Goal: Task Accomplishment & Management: Use online tool/utility

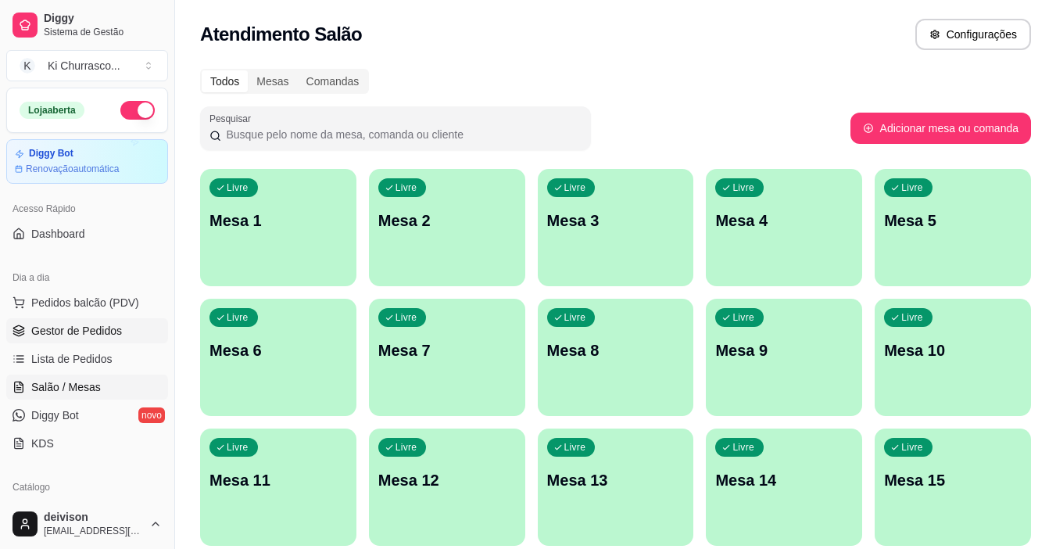
click at [71, 327] on span "Gestor de Pedidos" at bounding box center [76, 331] width 91 height 16
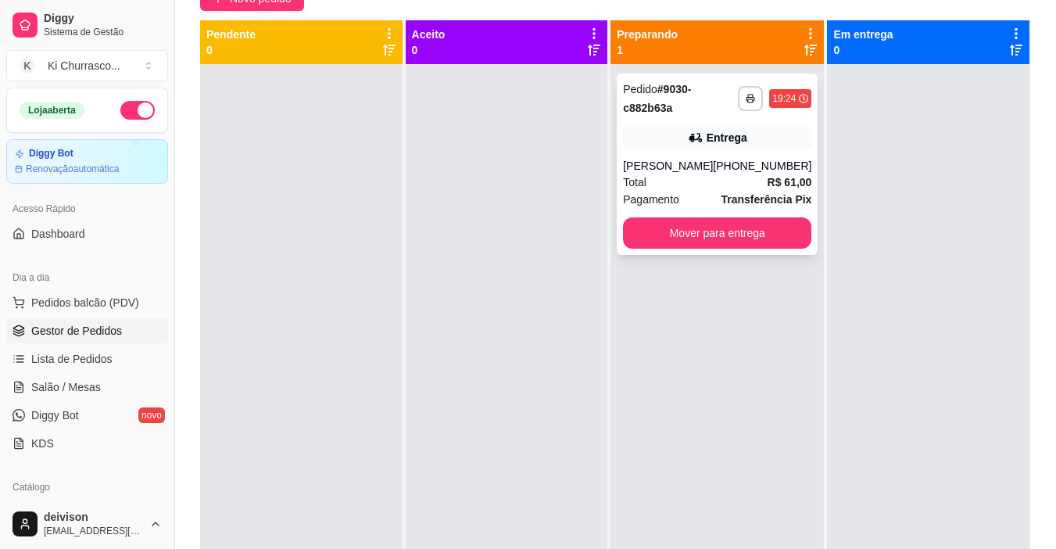
scroll to position [156, 0]
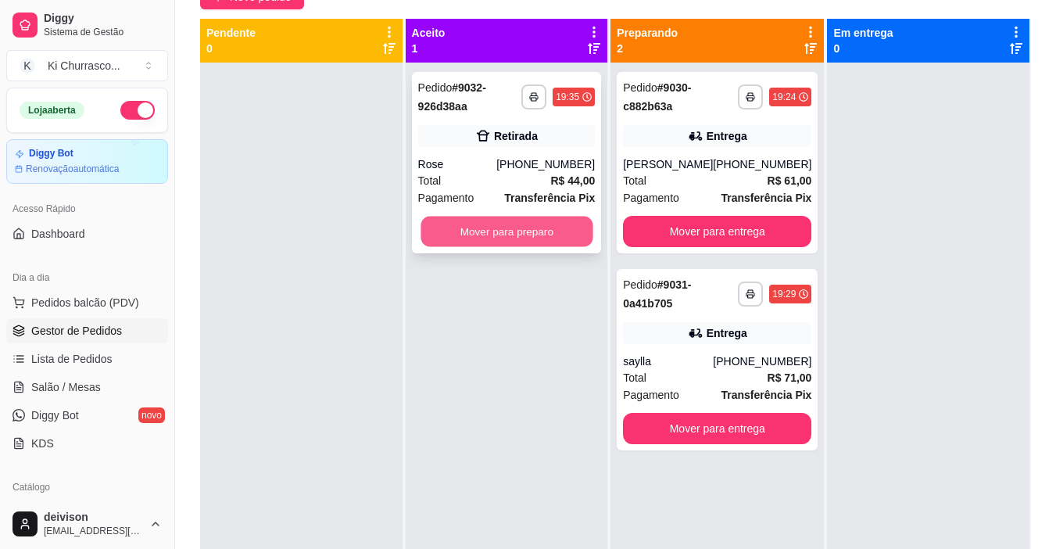
click at [536, 238] on button "Mover para preparo" at bounding box center [506, 231] width 172 height 30
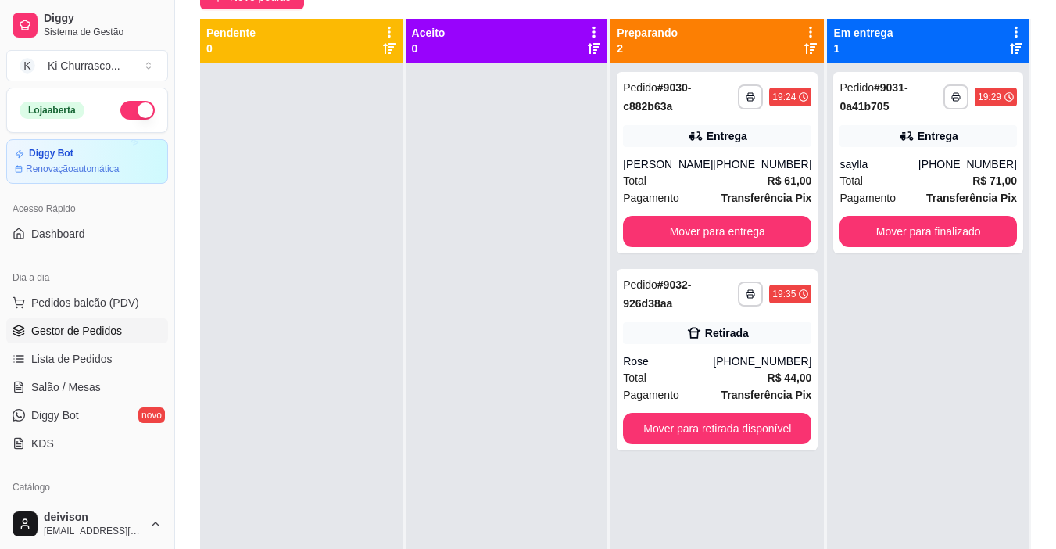
scroll to position [78, 0]
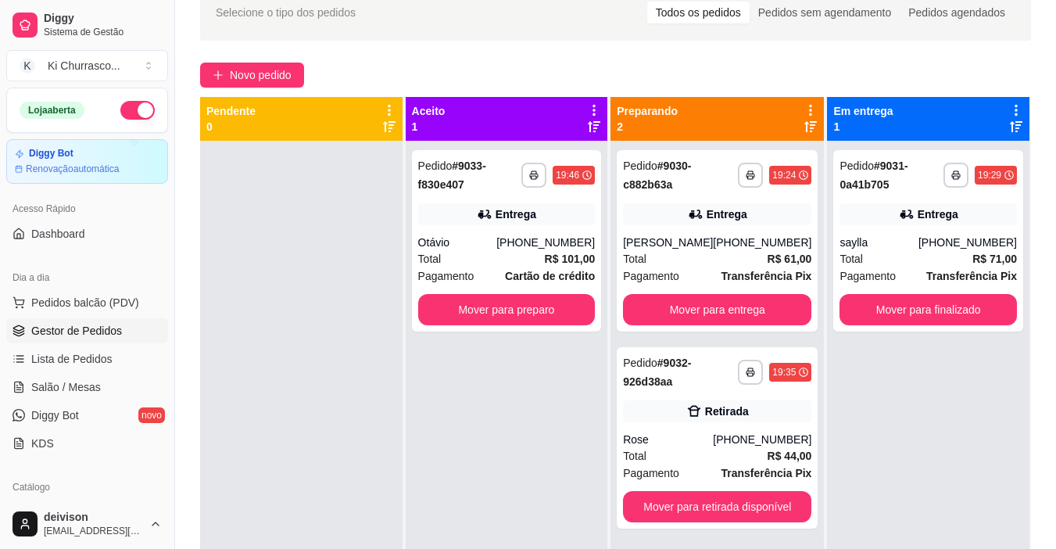
click at [526, 121] on div "Aceito 1" at bounding box center [507, 118] width 190 height 31
click at [537, 177] on icon "button" at bounding box center [533, 174] width 9 height 9
click at [498, 248] on body "**********" at bounding box center [528, 196] width 1056 height 549
click at [488, 228] on button "IMPRESSORA" at bounding box center [492, 229] width 109 height 24
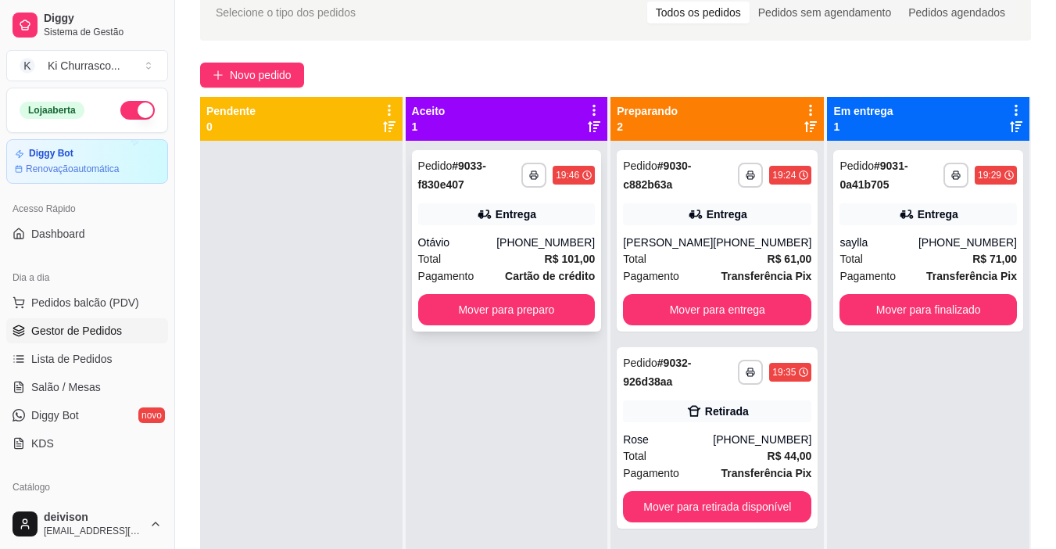
click at [527, 159] on div "**********" at bounding box center [506, 175] width 177 height 38
click at [536, 177] on icon "button" at bounding box center [533, 174] width 9 height 9
click at [484, 235] on button "IMPRESSORA" at bounding box center [492, 229] width 109 height 24
click at [531, 315] on button "Mover para preparo" at bounding box center [506, 310] width 172 height 30
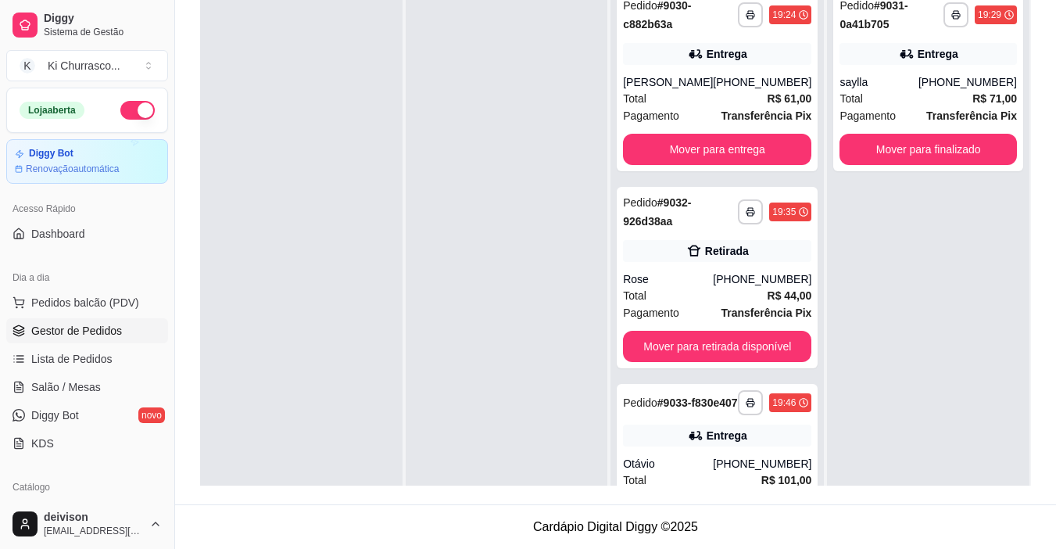
scroll to position [160, 0]
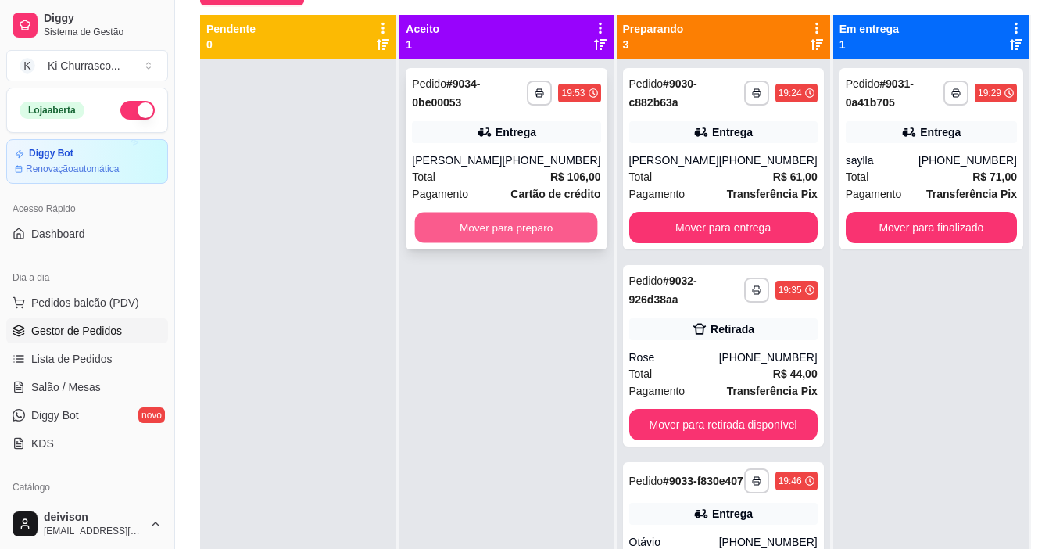
click at [498, 233] on button "Mover para preparo" at bounding box center [506, 228] width 183 height 30
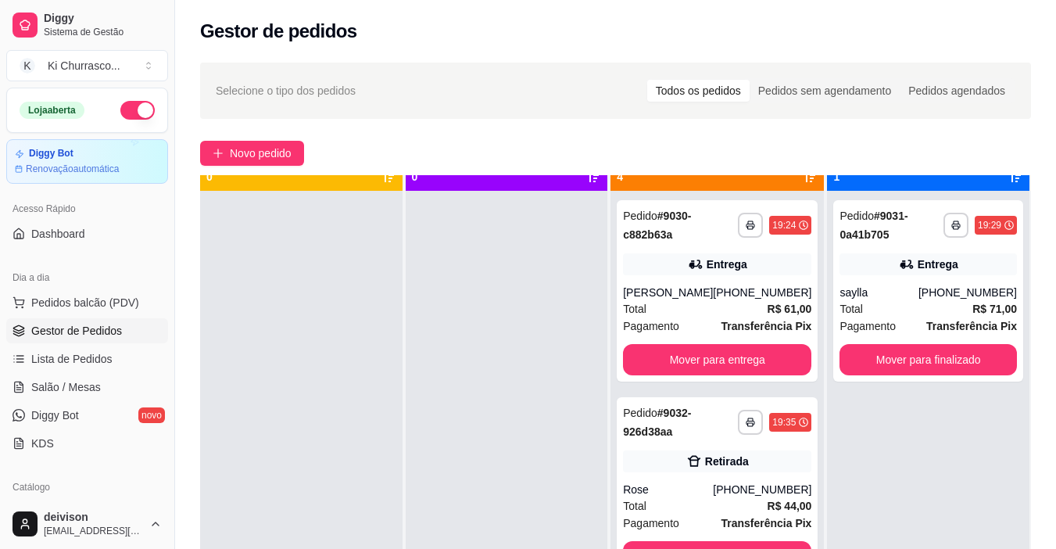
scroll to position [44, 0]
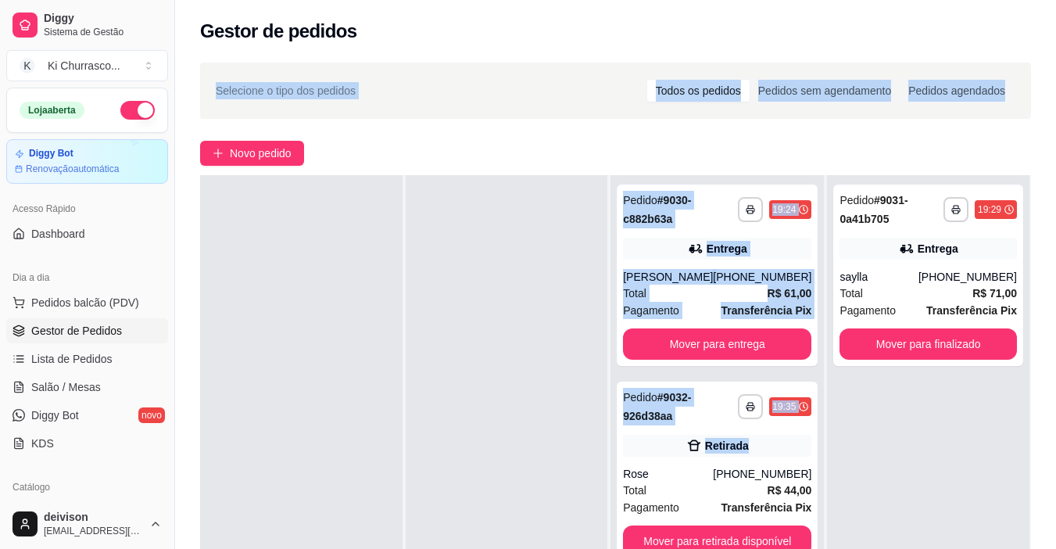
drag, startPoint x: 732, startPoint y: 449, endPoint x: 1067, endPoint y: -20, distance: 576.5
click at [1055, 0] on html "**********" at bounding box center [528, 274] width 1056 height 549
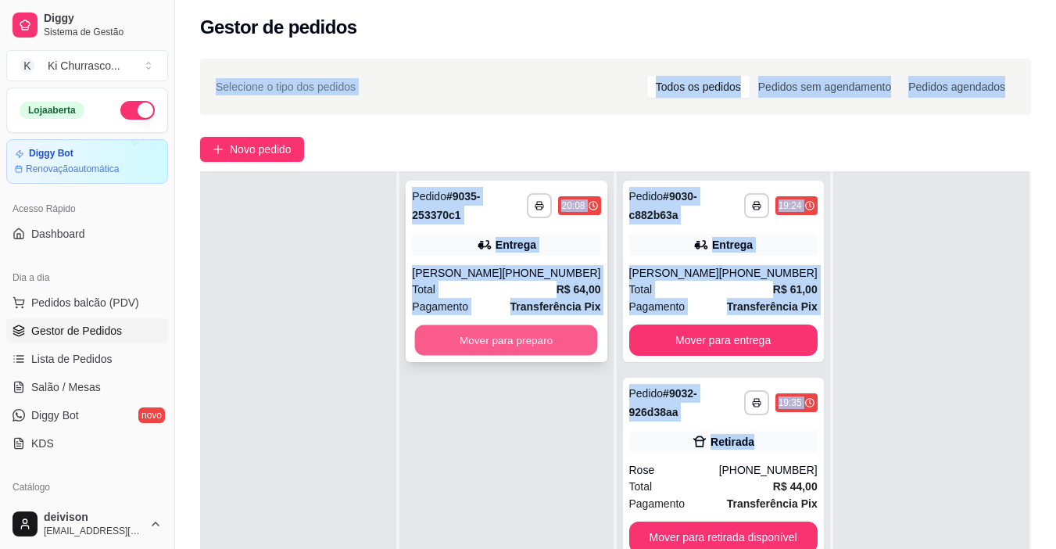
click at [486, 338] on button "Mover para preparo" at bounding box center [506, 340] width 183 height 30
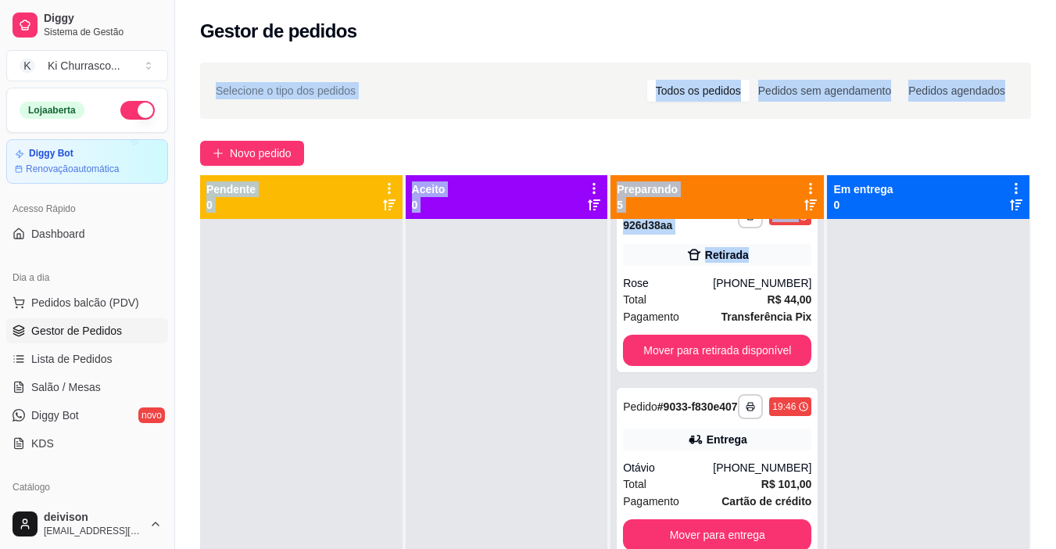
scroll to position [313, 0]
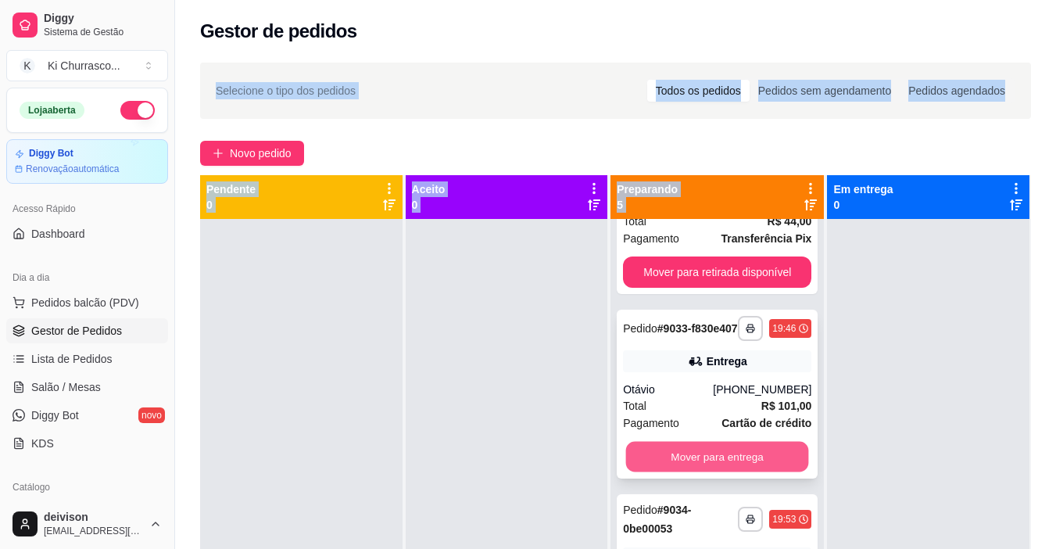
click at [702, 472] on button "Mover para entrega" at bounding box center [717, 456] width 183 height 30
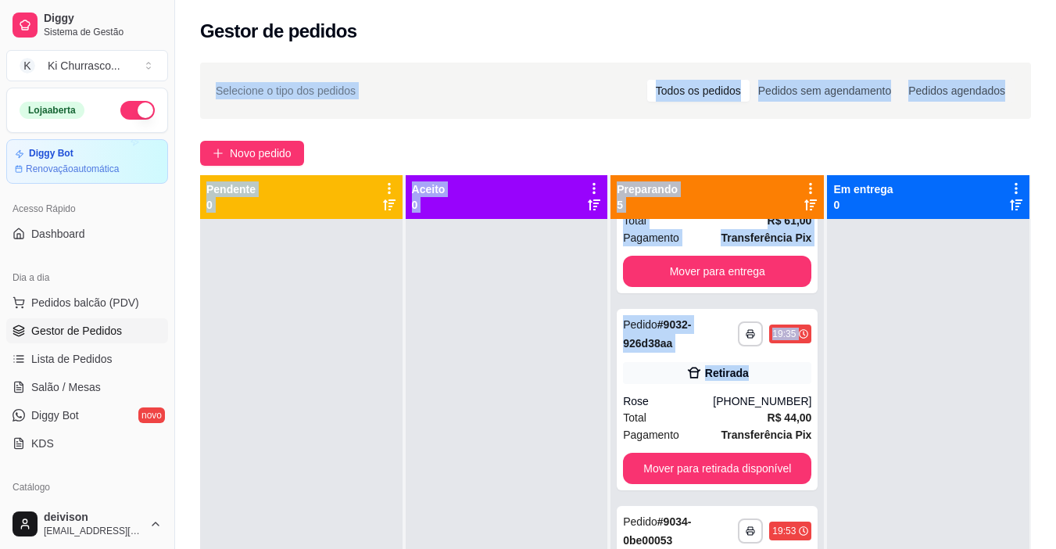
scroll to position [0, 0]
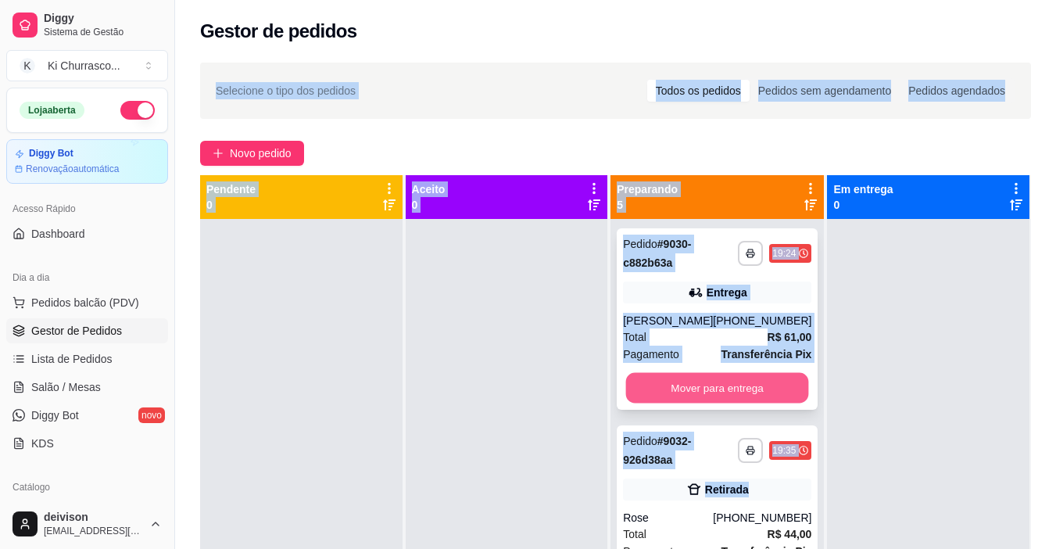
click at [700, 391] on button "Mover para entrega" at bounding box center [717, 388] width 183 height 30
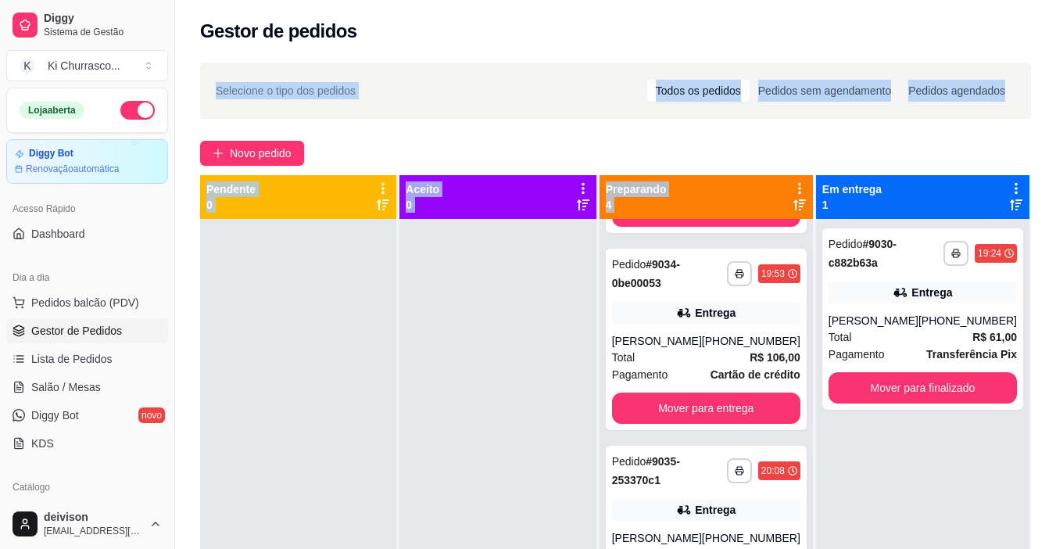
scroll to position [255, 0]
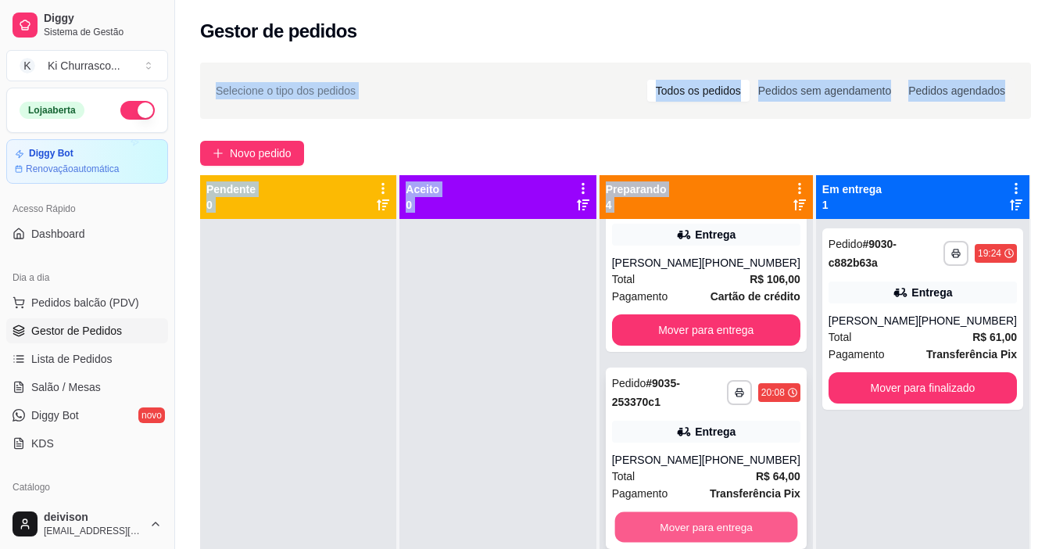
click at [702, 527] on button "Mover para entrega" at bounding box center [705, 527] width 183 height 30
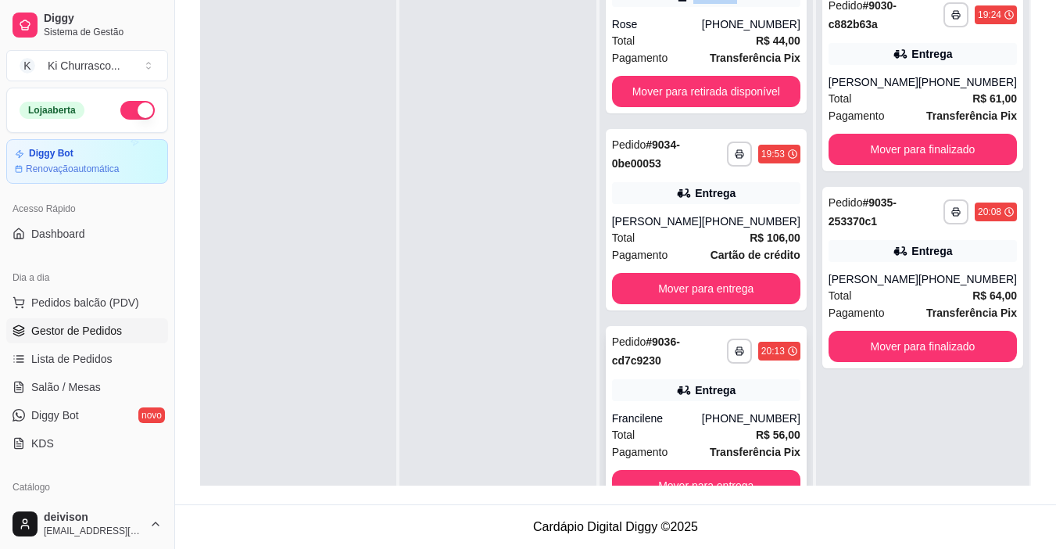
scroll to position [44, 0]
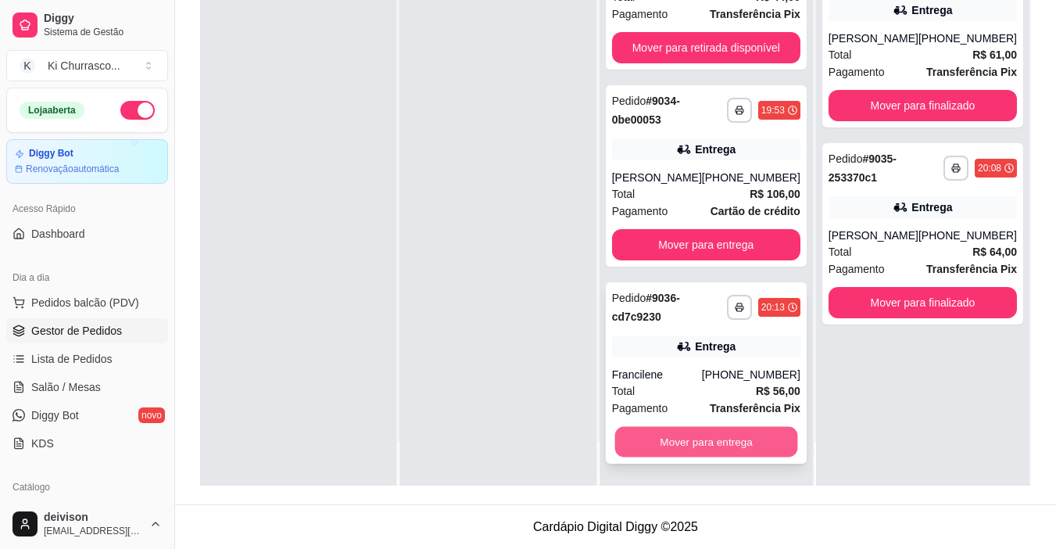
click at [713, 437] on button "Mover para entrega" at bounding box center [705, 442] width 183 height 30
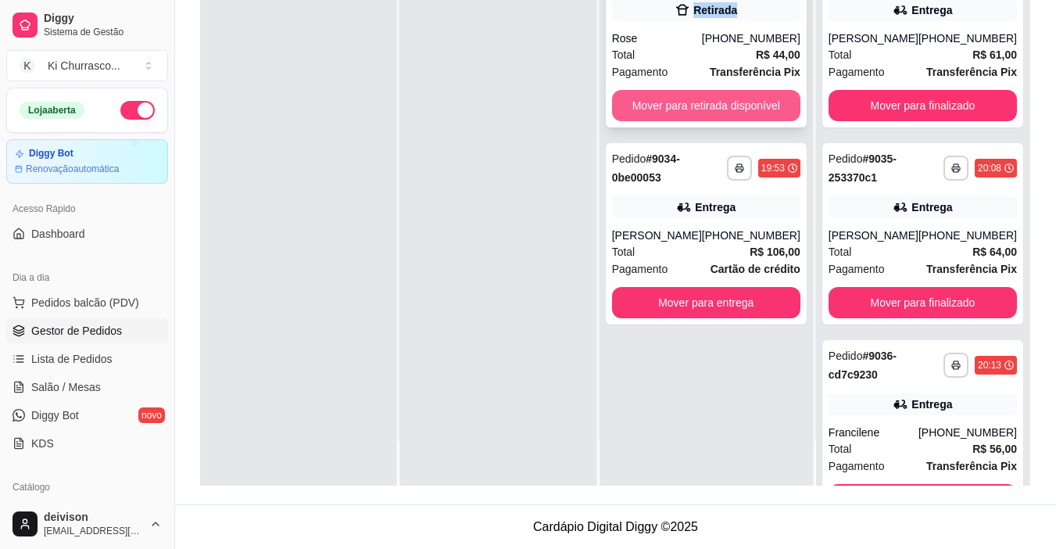
click at [697, 103] on button "Mover para retirada disponível" at bounding box center [706, 105] width 188 height 31
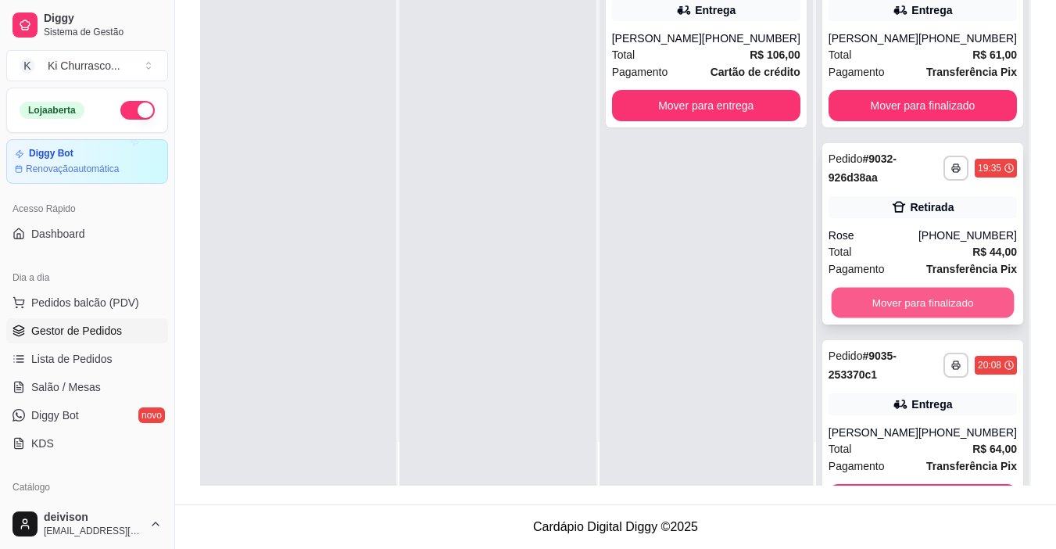
click at [878, 317] on button "Mover para finalizado" at bounding box center [922, 303] width 183 height 30
click at [879, 317] on button "Mover para finalizado" at bounding box center [922, 303] width 183 height 30
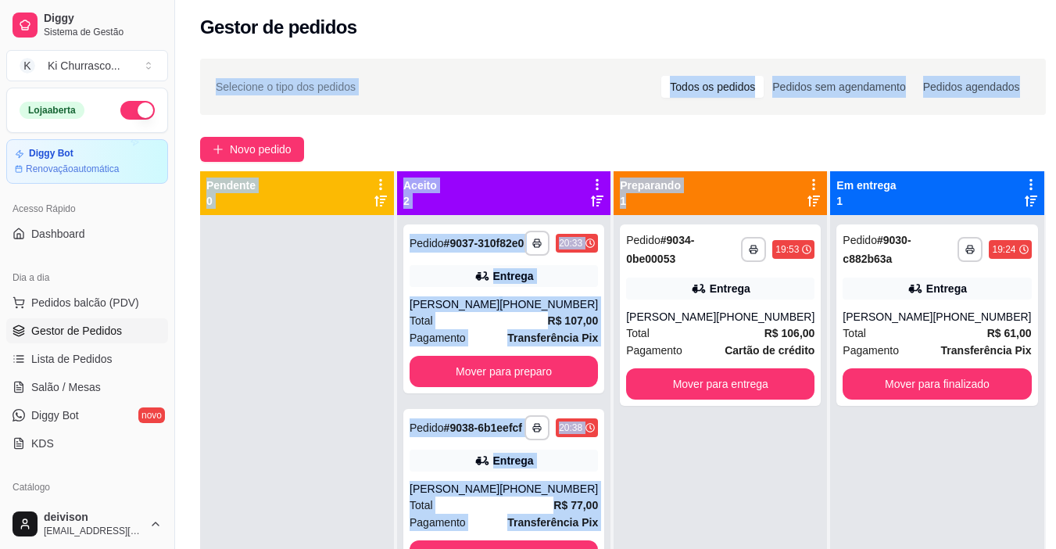
scroll to position [82, 0]
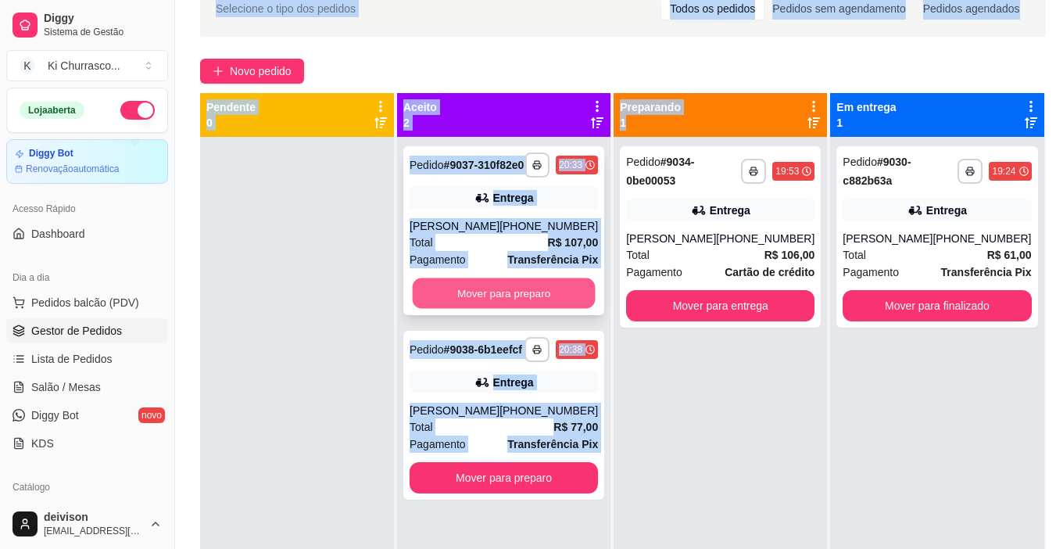
click at [509, 305] on button "Mover para preparo" at bounding box center [504, 293] width 183 height 30
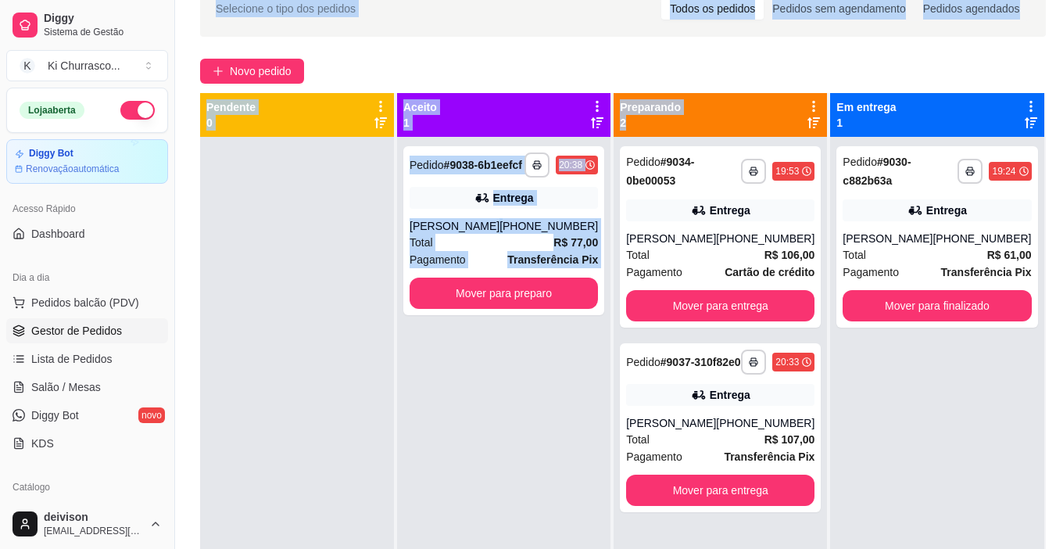
drag, startPoint x: 585, startPoint y: 270, endPoint x: 327, endPoint y: 306, distance: 261.0
click at [327, 306] on div at bounding box center [297, 411] width 194 height 549
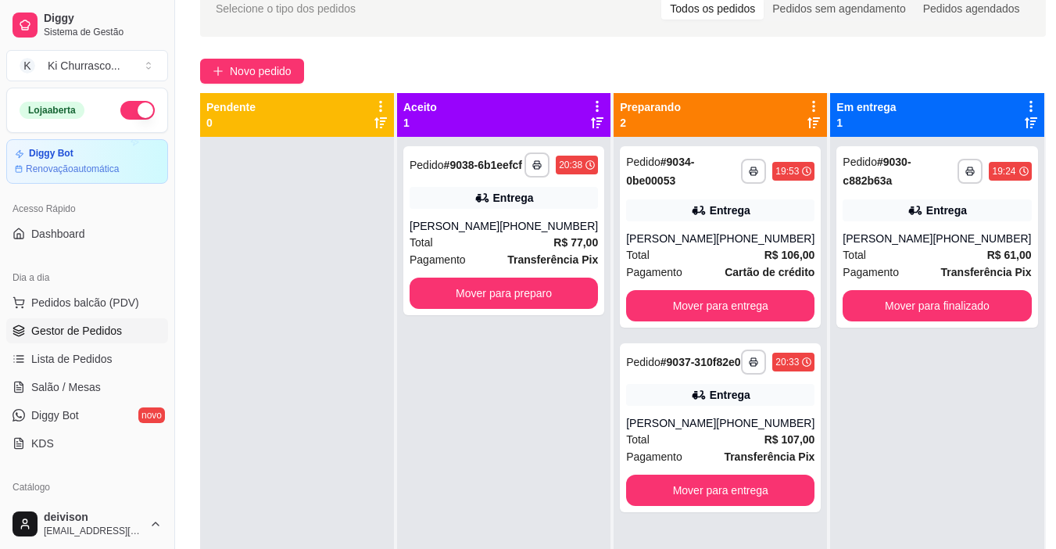
click at [256, 413] on div at bounding box center [297, 411] width 194 height 549
click at [508, 309] on button "Mover para preparo" at bounding box center [504, 293] width 183 height 30
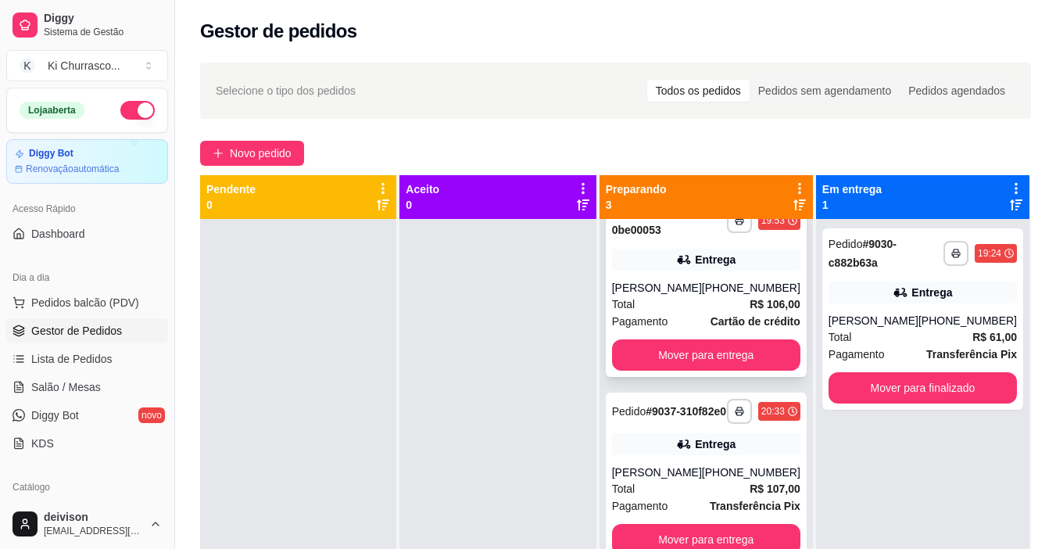
scroll to position [0, 0]
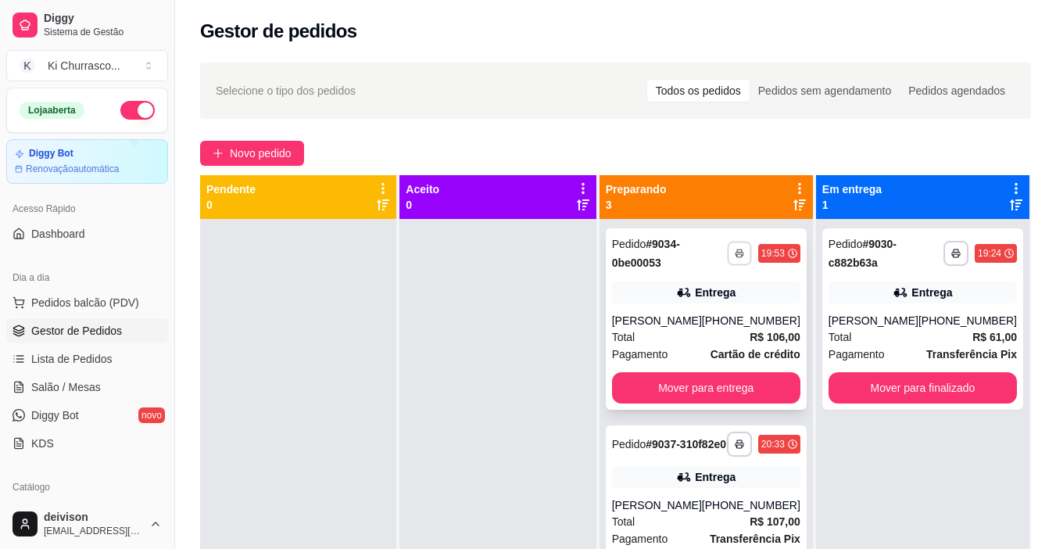
click at [735, 255] on icon "button" at bounding box center [739, 252] width 9 height 9
click at [687, 313] on button "IMPRESSORA" at bounding box center [685, 307] width 109 height 24
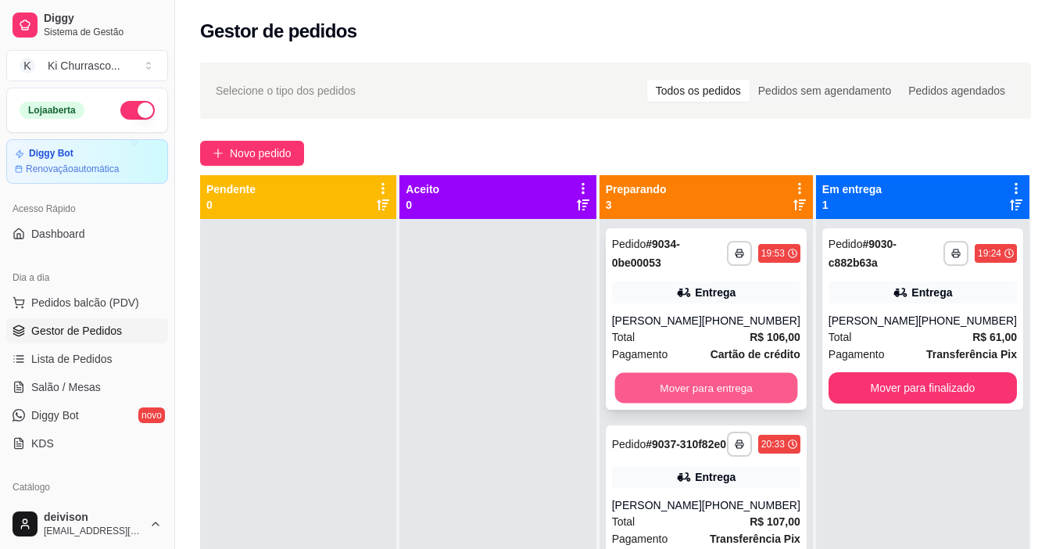
click at [700, 395] on button "Mover para entrega" at bounding box center [705, 388] width 183 height 30
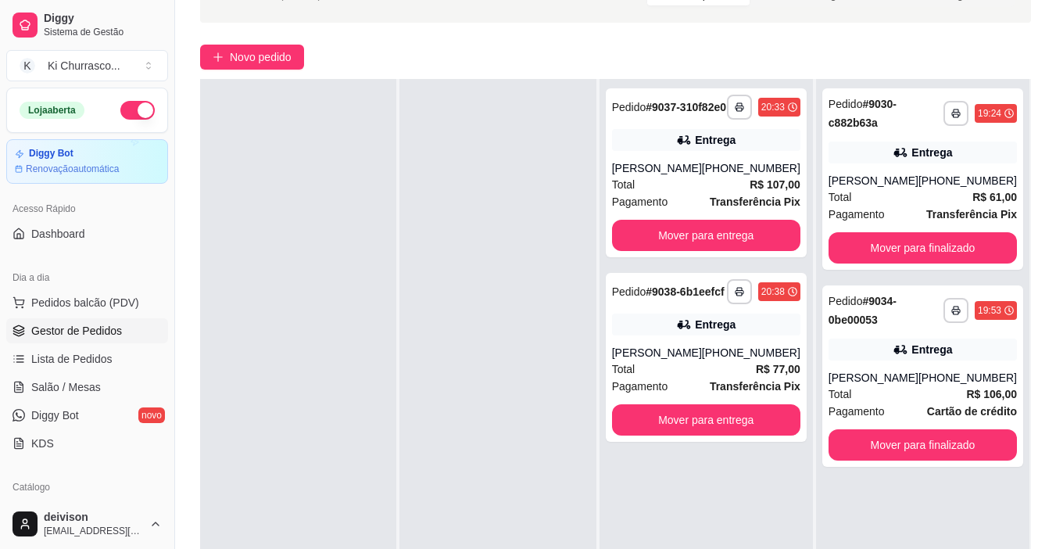
scroll to position [78, 0]
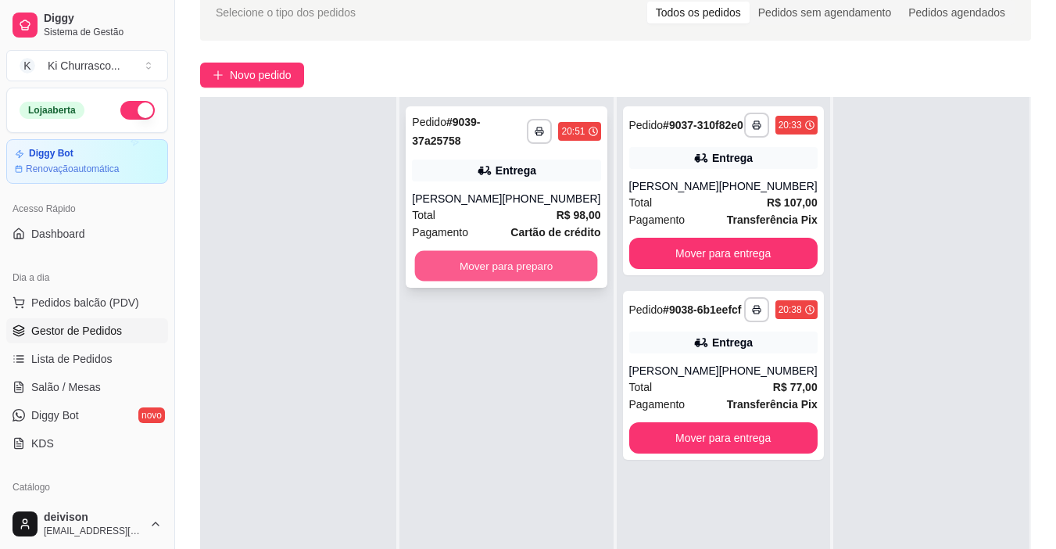
click at [501, 276] on button "Mover para preparo" at bounding box center [506, 266] width 183 height 30
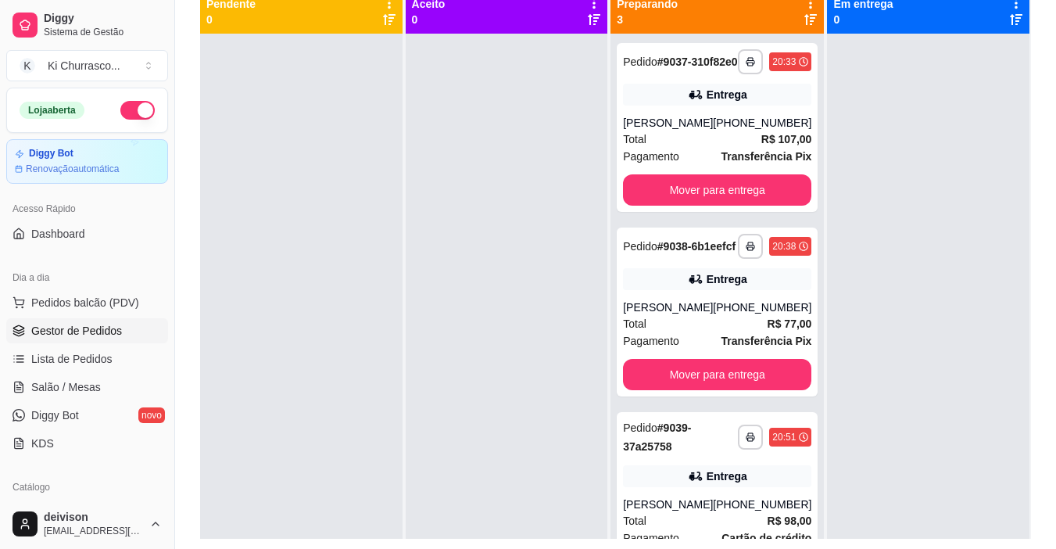
scroll to position [82, 0]
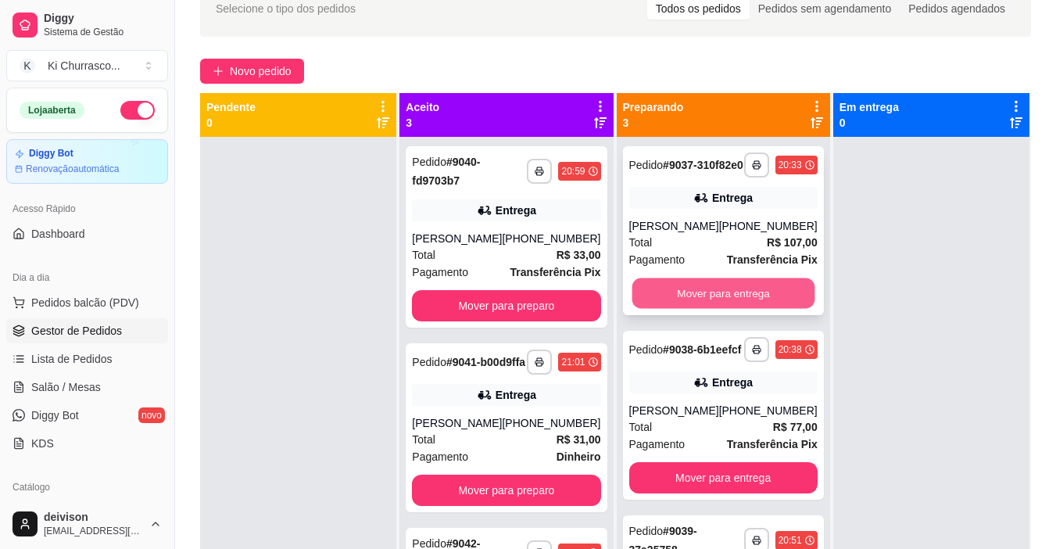
click at [699, 307] on button "Mover para entrega" at bounding box center [722, 293] width 183 height 30
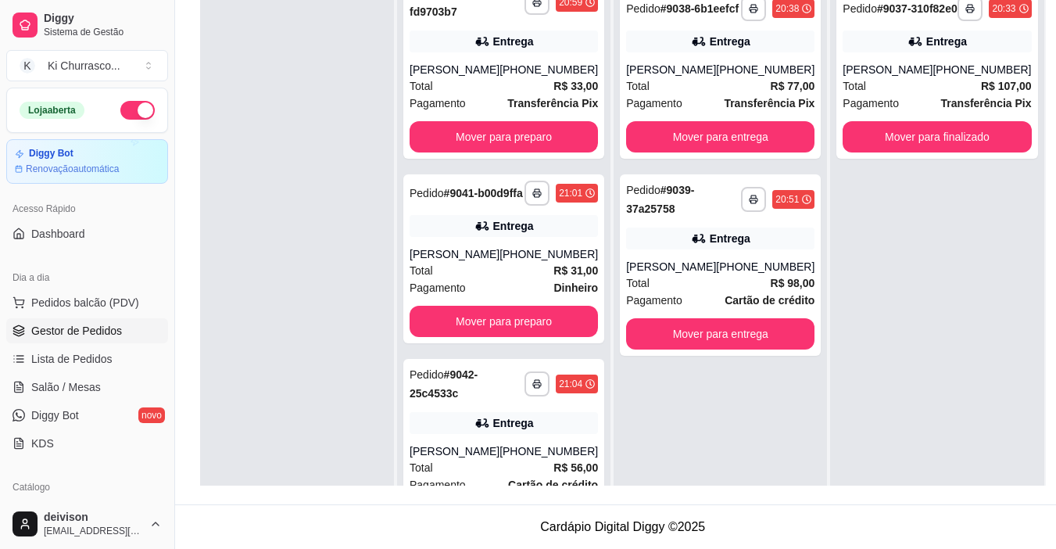
scroll to position [0, 0]
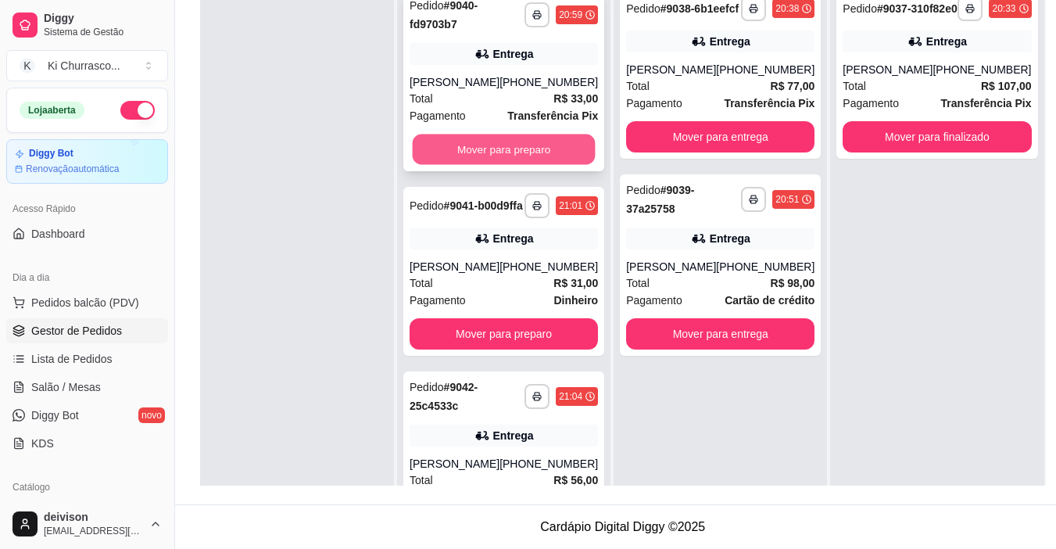
click at [468, 152] on button "Mover para preparo" at bounding box center [504, 149] width 183 height 30
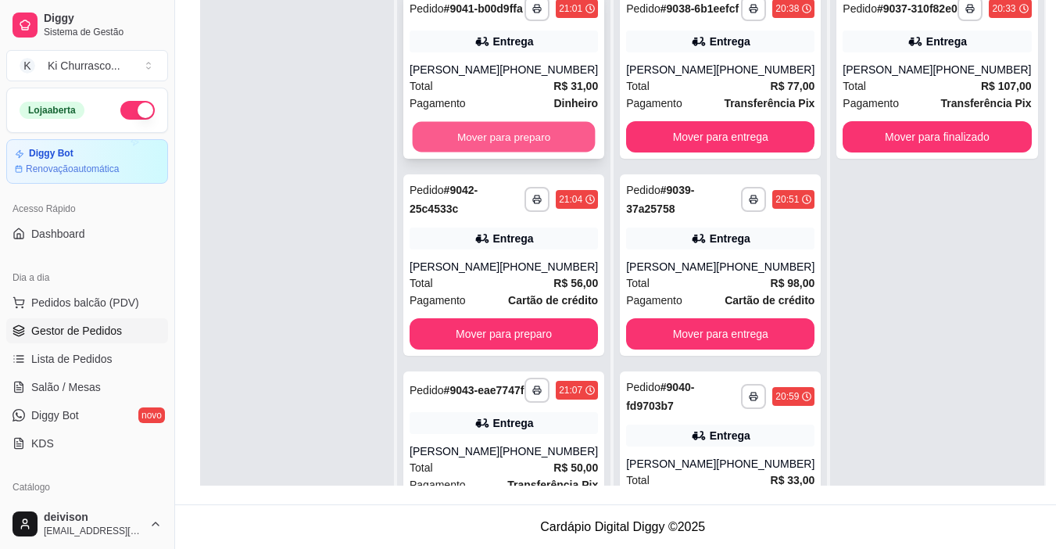
click at [503, 152] on button "Mover para preparo" at bounding box center [504, 137] width 183 height 30
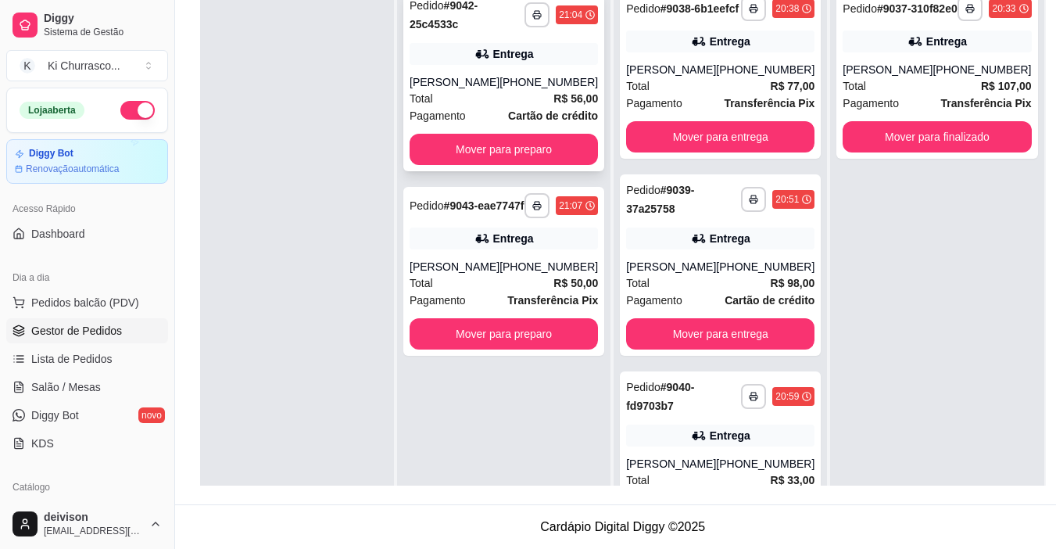
click at [510, 120] on strong "Cartão de crédito" at bounding box center [553, 115] width 90 height 13
click at [506, 150] on button "Mover para preparo" at bounding box center [504, 149] width 183 height 30
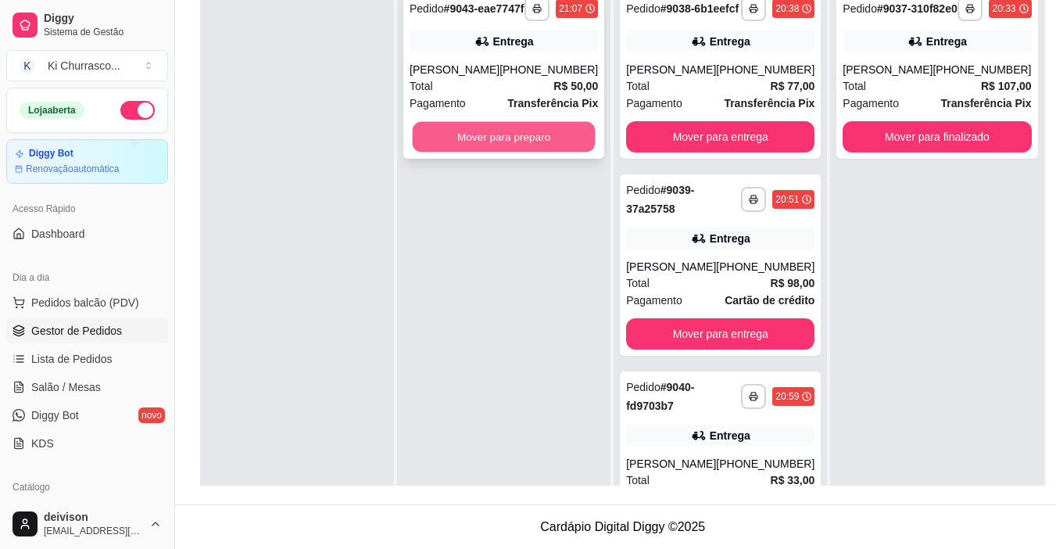
click at [491, 148] on button "Mover para preparo" at bounding box center [504, 137] width 183 height 30
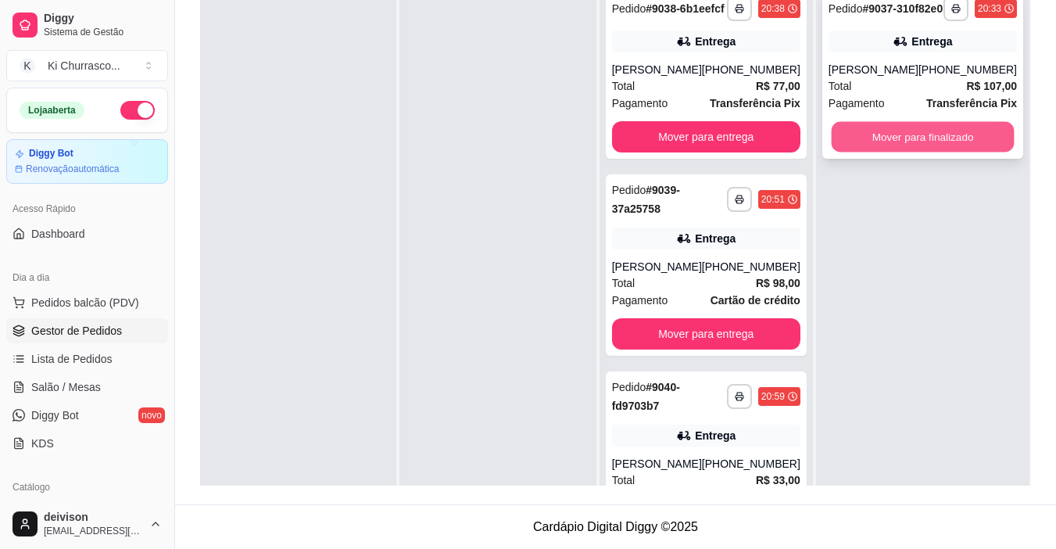
click at [870, 152] on button "Mover para finalizado" at bounding box center [922, 137] width 183 height 30
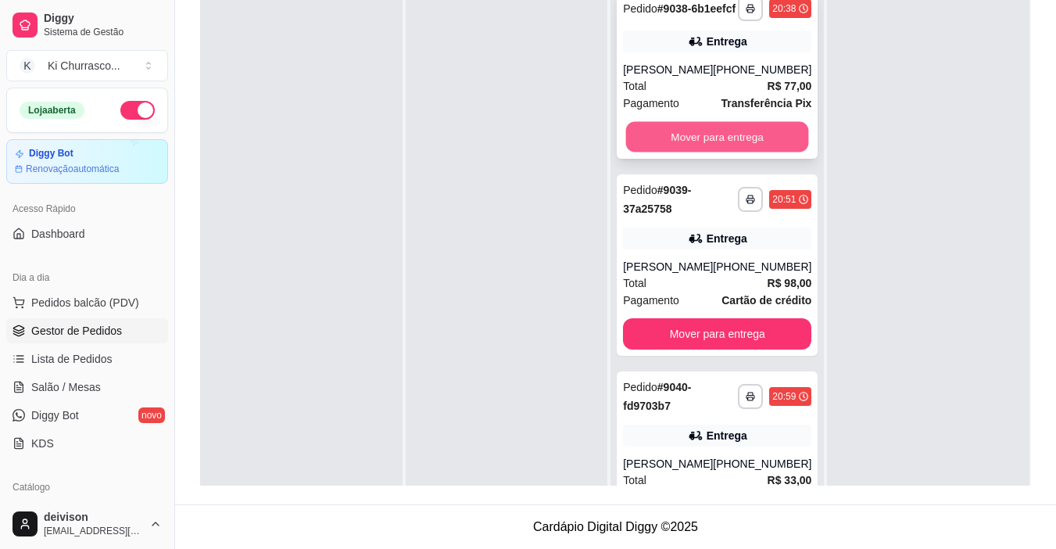
click at [681, 151] on button "Mover para entrega" at bounding box center [717, 137] width 183 height 30
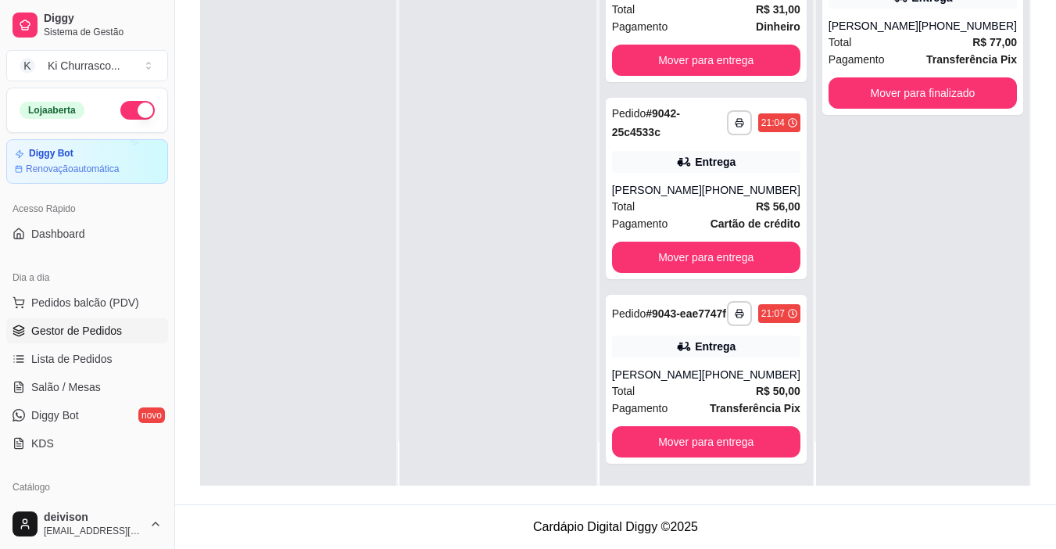
scroll to position [255, 0]
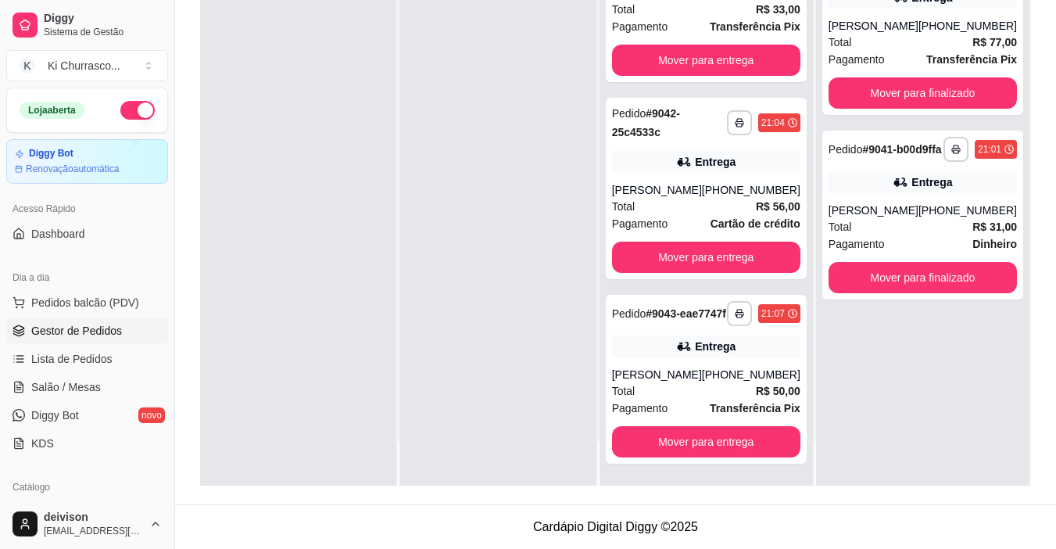
click at [980, 439] on div "**********" at bounding box center [922, 211] width 213 height 549
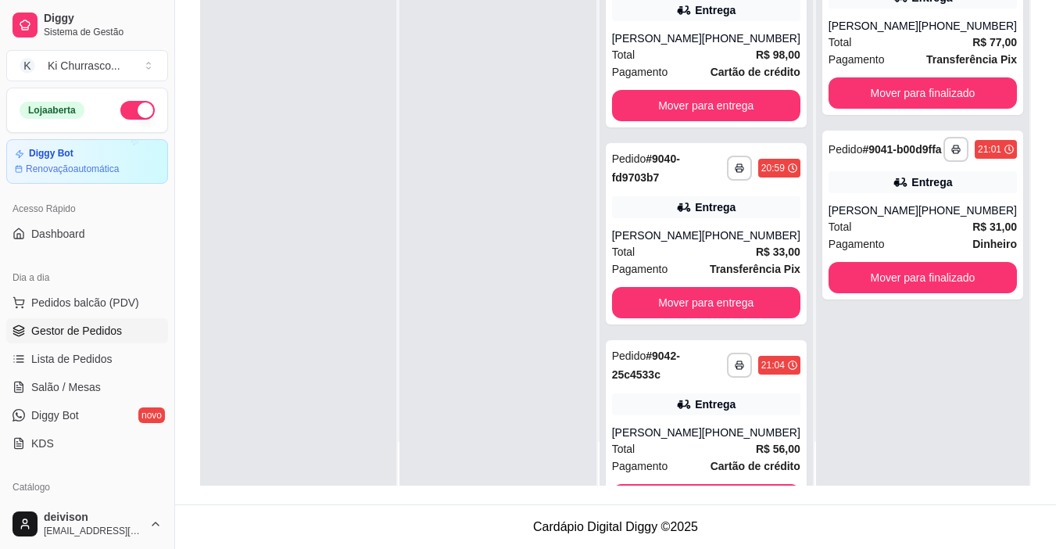
scroll to position [0, 0]
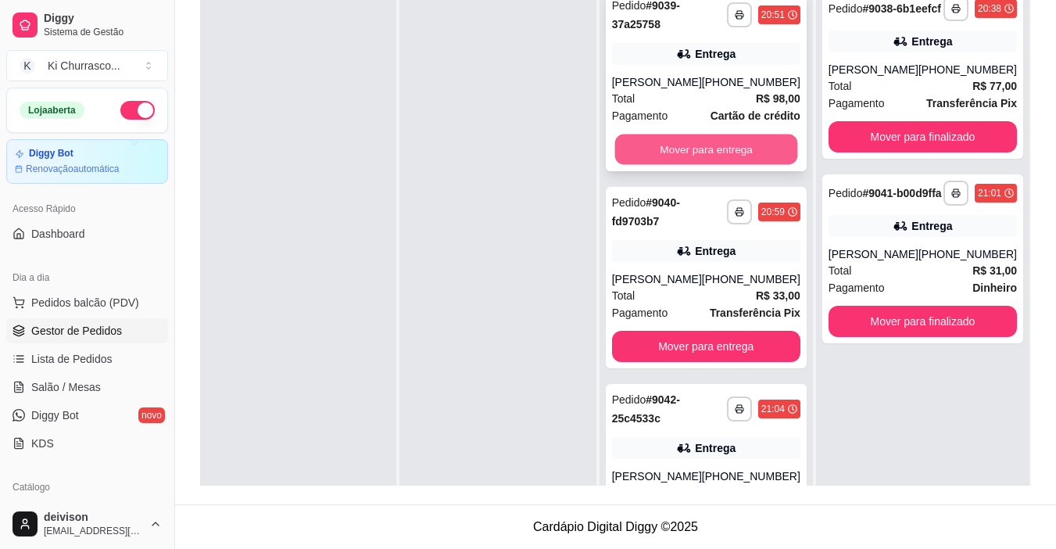
click at [713, 152] on button "Mover para entrega" at bounding box center [705, 149] width 183 height 30
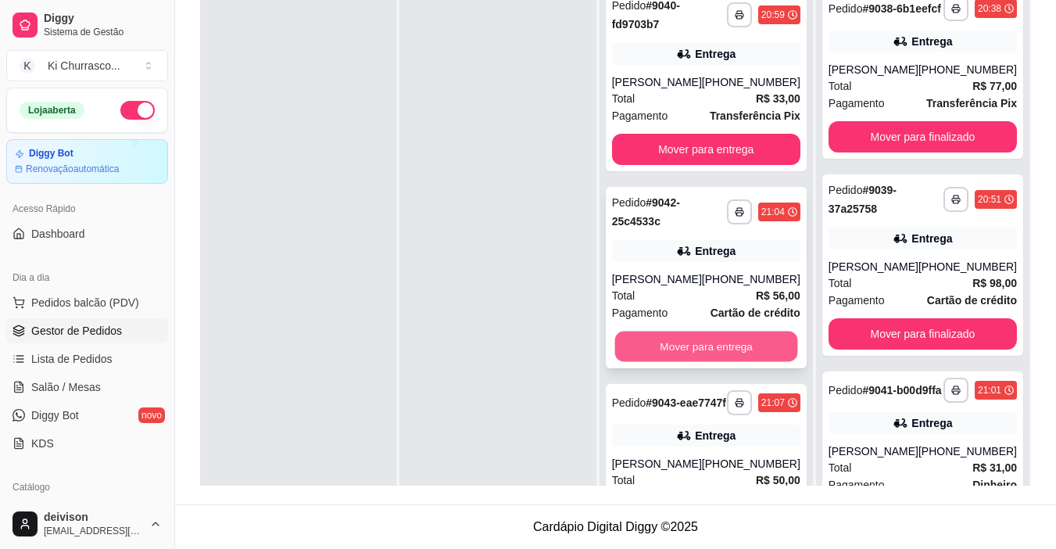
click at [707, 354] on button "Mover para entrega" at bounding box center [705, 346] width 183 height 30
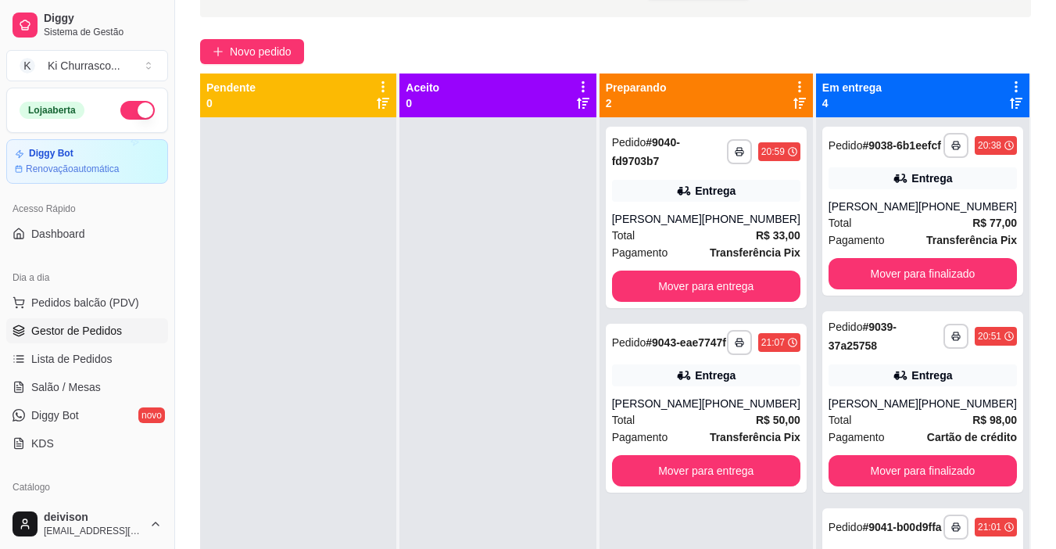
scroll to position [82, 0]
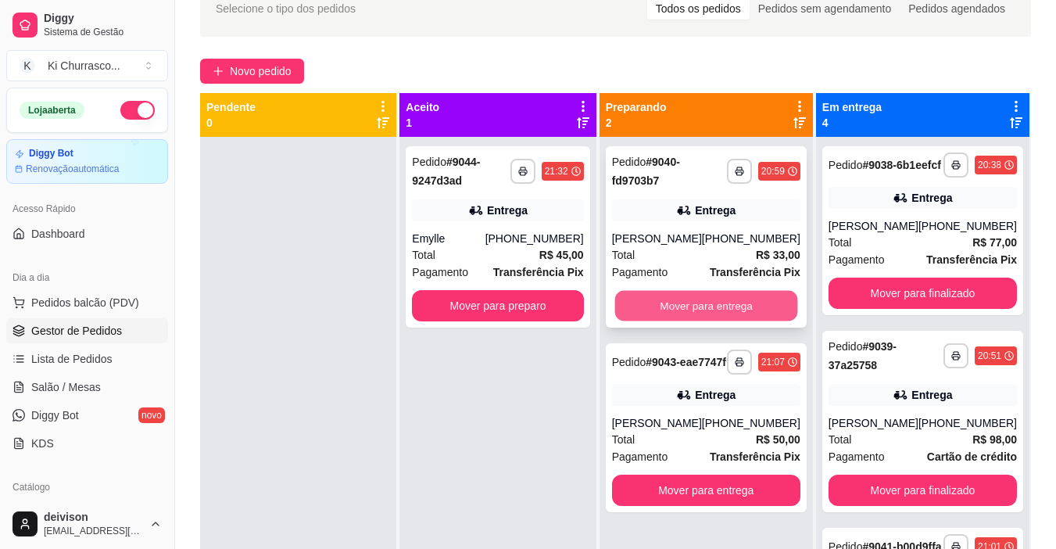
click at [702, 309] on button "Mover para entrega" at bounding box center [705, 306] width 183 height 30
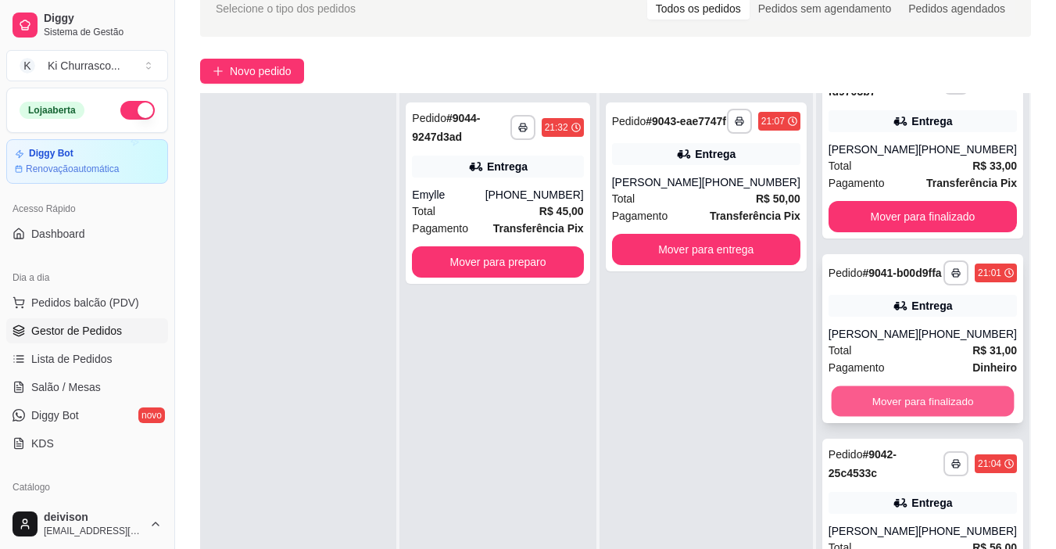
click at [892, 405] on button "Mover para finalizado" at bounding box center [922, 401] width 183 height 30
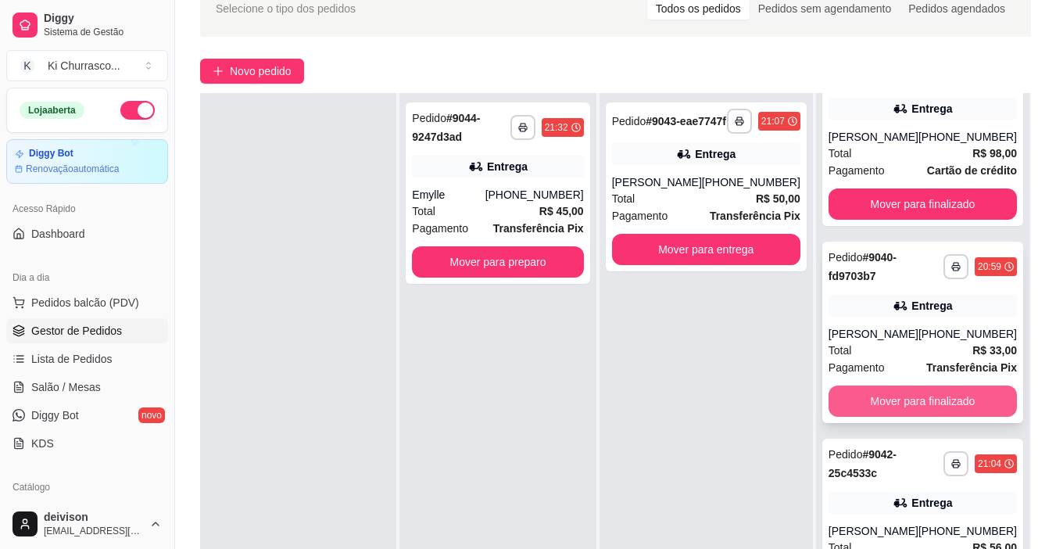
scroll to position [255, 0]
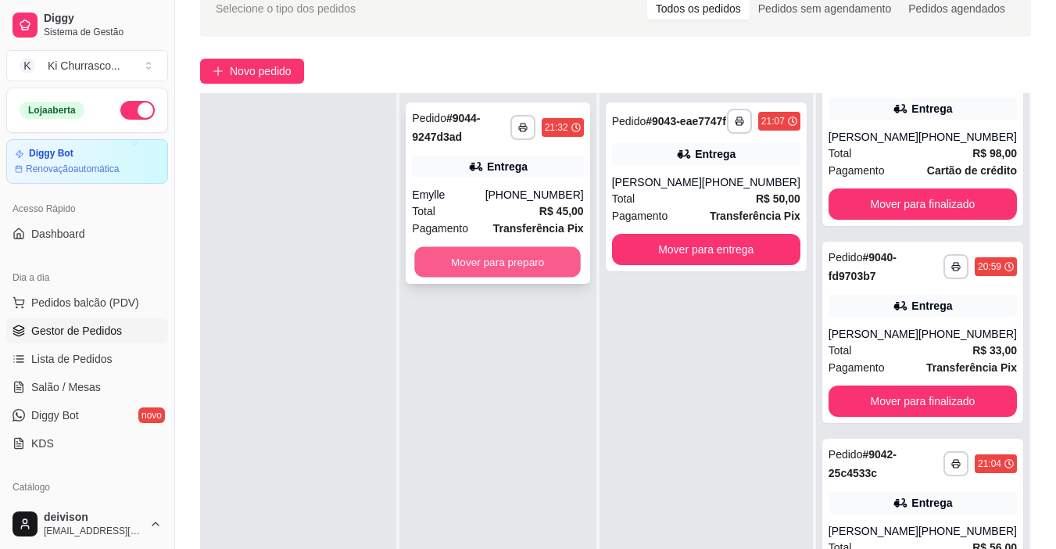
click at [477, 266] on button "Mover para preparo" at bounding box center [498, 262] width 166 height 30
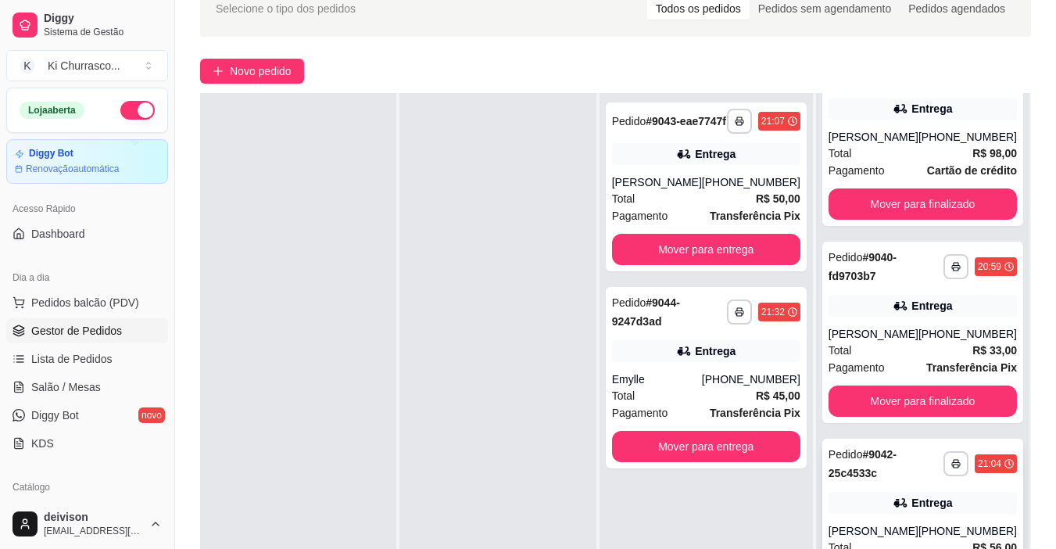
click at [932, 506] on div "Entrega" at bounding box center [931, 503] width 41 height 16
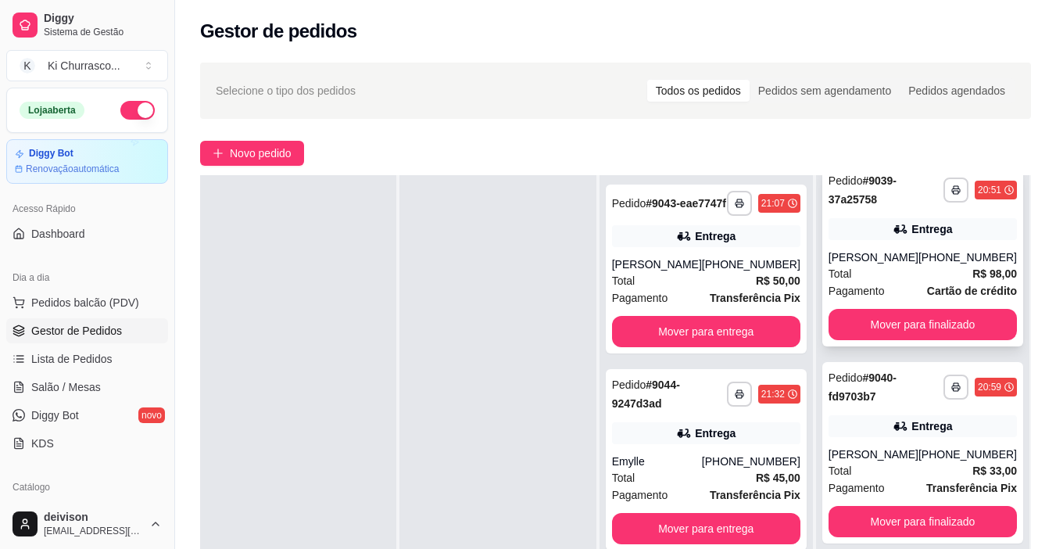
scroll to position [177, 0]
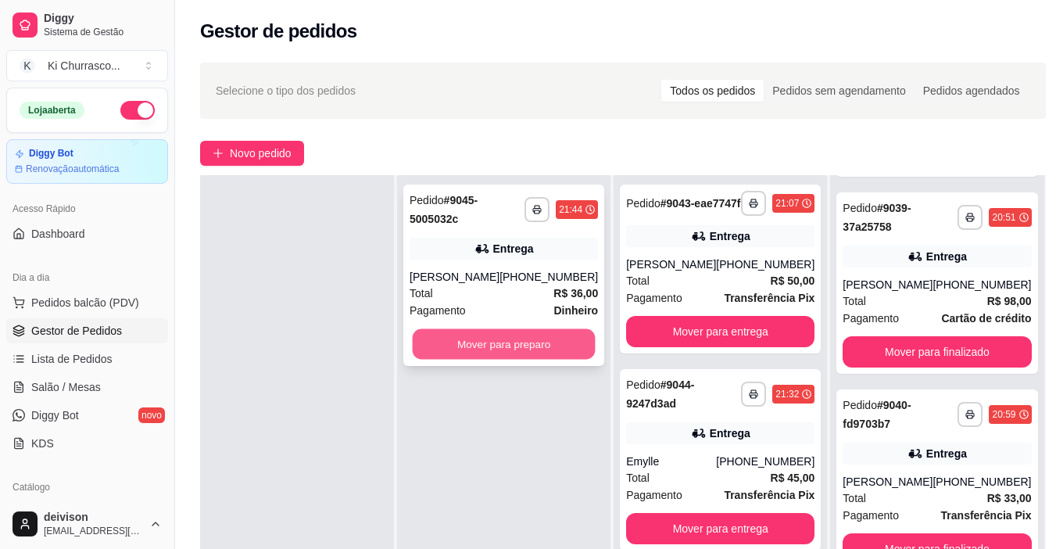
click at [510, 346] on button "Mover para preparo" at bounding box center [504, 344] width 183 height 30
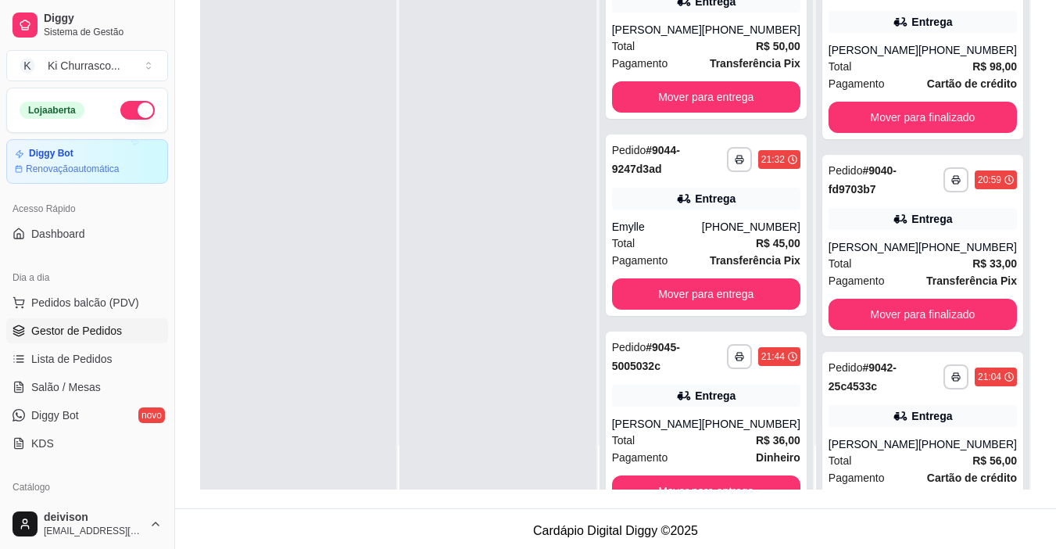
scroll to position [238, 0]
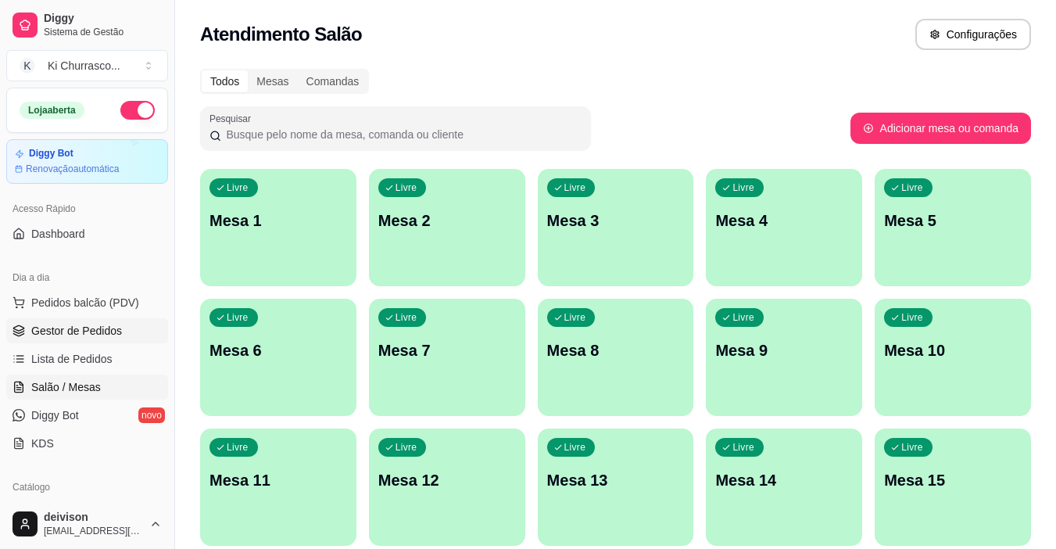
click at [70, 333] on span "Gestor de Pedidos" at bounding box center [76, 331] width 91 height 16
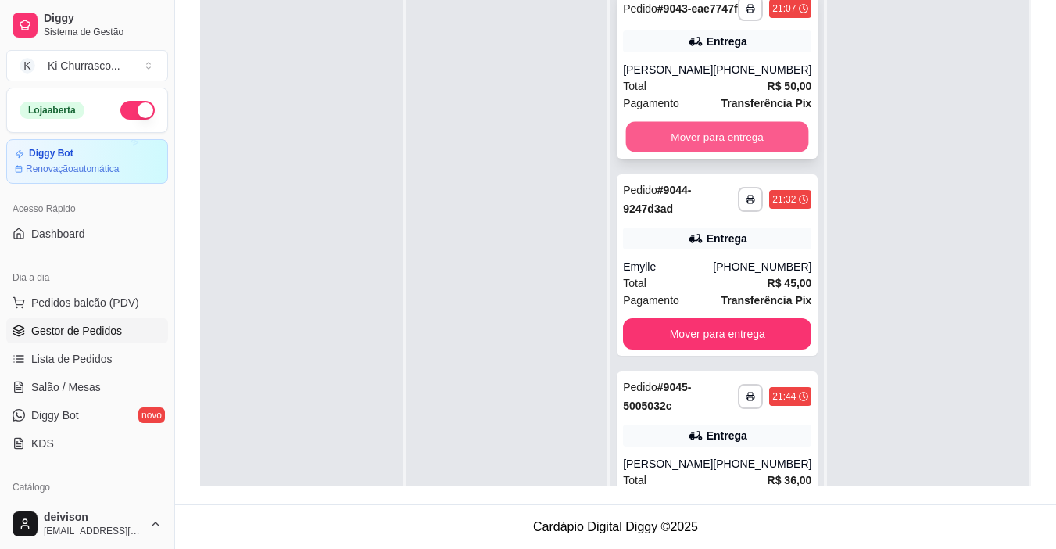
click at [707, 145] on button "Mover para entrega" at bounding box center [717, 137] width 183 height 30
